Goal: Information Seeking & Learning: Learn about a topic

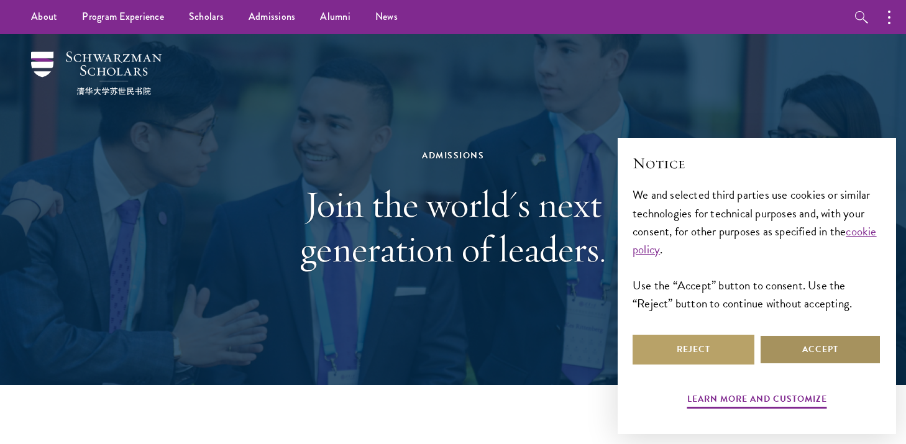
click at [848, 353] on button "Accept" at bounding box center [820, 350] width 122 height 30
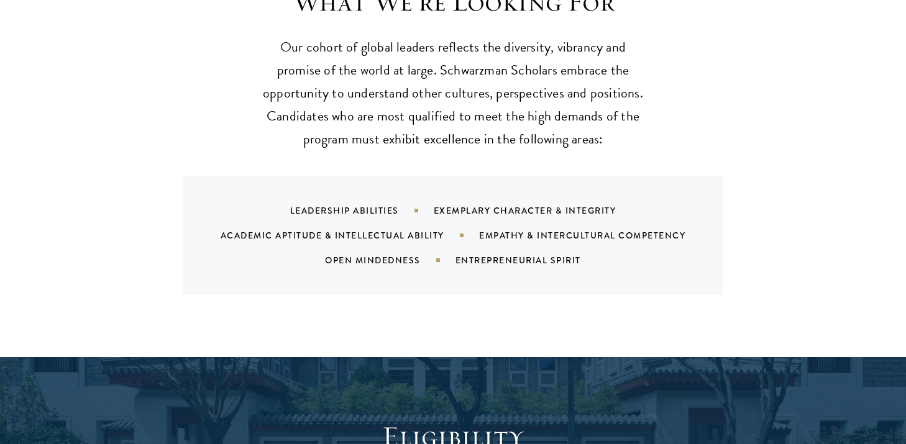
click at [757, 257] on div "What We're Looking For Our cohort of global leaders reflects the diversity, vib…" at bounding box center [452, 139] width 671 height 311
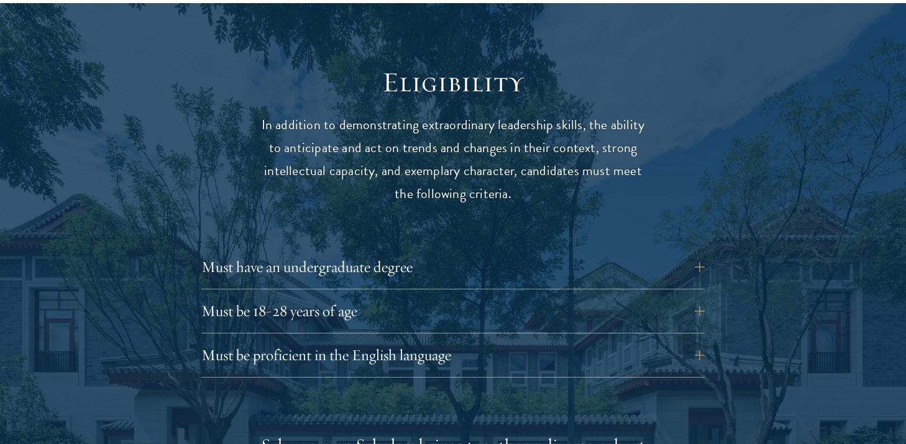
scroll to position [1606, 0]
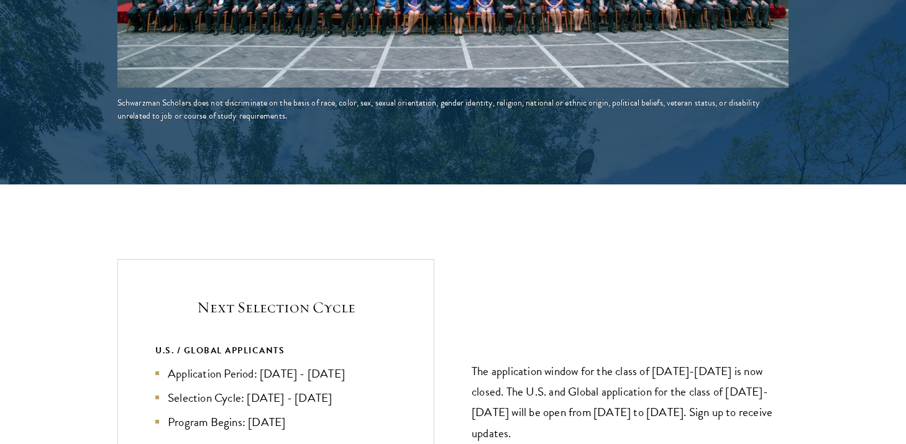
click at [757, 259] on div "Next Selection Cycle U.S. / GLOBAL APPLICANTS Application Period: Apr 2026 - Se…" at bounding box center [452, 420] width 671 height 322
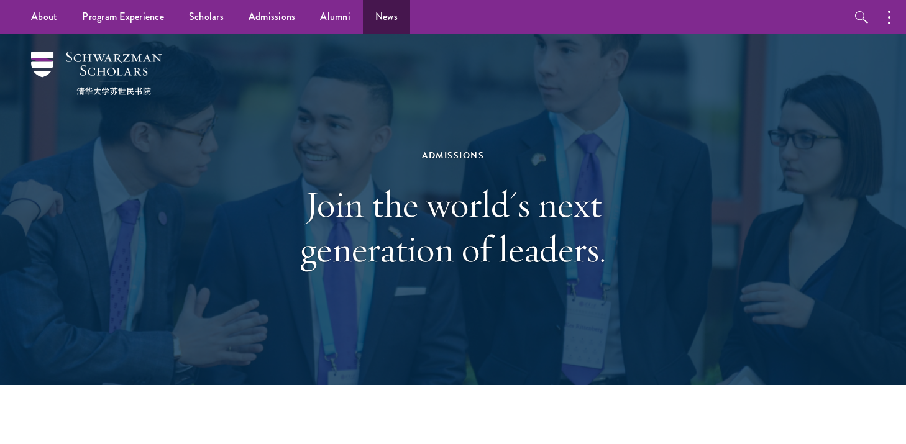
scroll to position [0, 0]
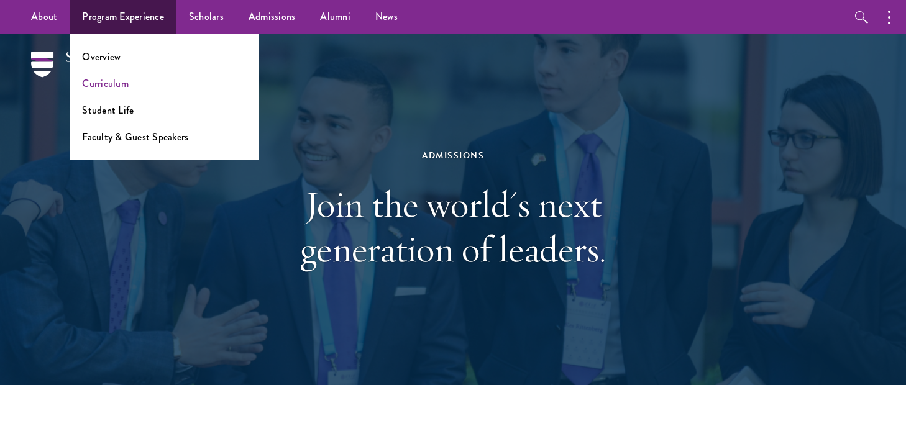
click at [117, 87] on link "Curriculum" at bounding box center [105, 83] width 47 height 14
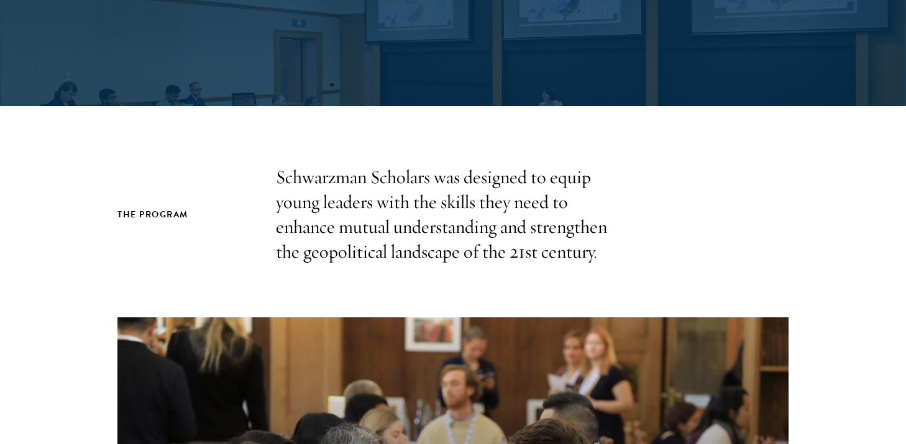
click at [268, 247] on div "The Program Schwarzman Scholars was designed to equip young leaders with the sk…" at bounding box center [452, 214] width 671 height 99
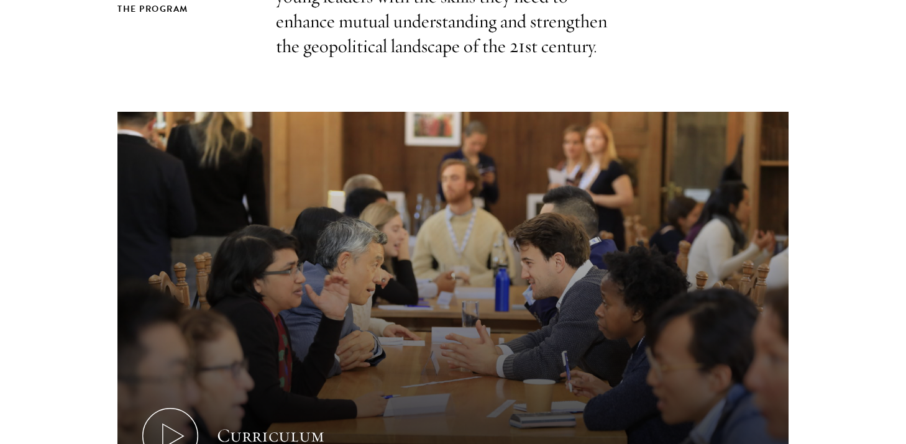
click at [69, 264] on div "The Program Schwarzman Scholars was designed to equip young leaders with the sk…" at bounding box center [453, 263] width 906 height 606
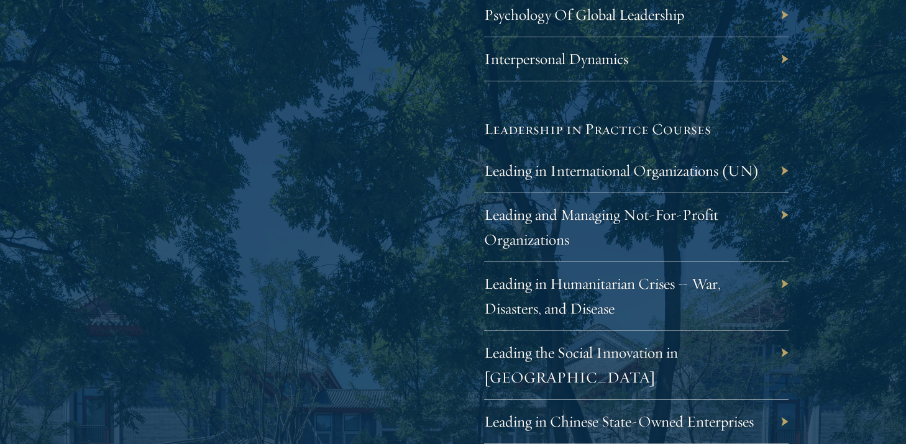
scroll to position [2538, 0]
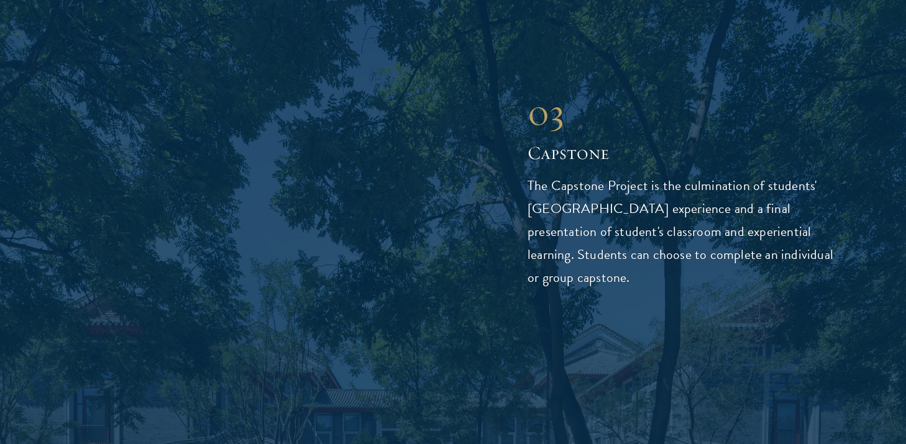
scroll to position [4292, 0]
